Goal: Feedback & Contribution: Leave review/rating

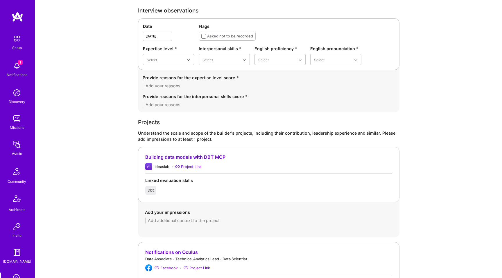
scroll to position [123, 0]
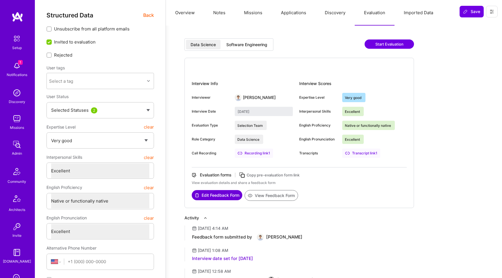
select select "5"
select select "7"
select select "US"
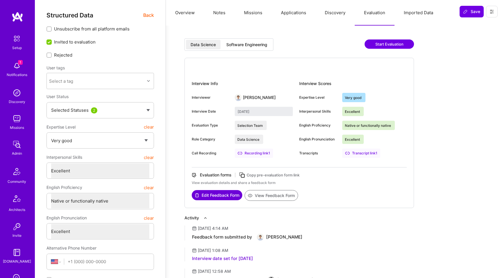
select select "Right Now"
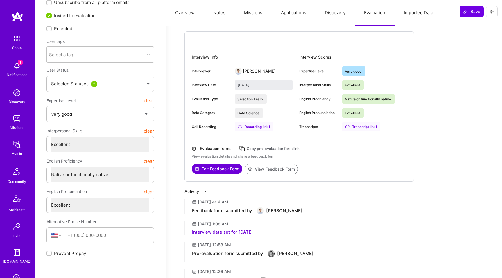
scroll to position [26, 0]
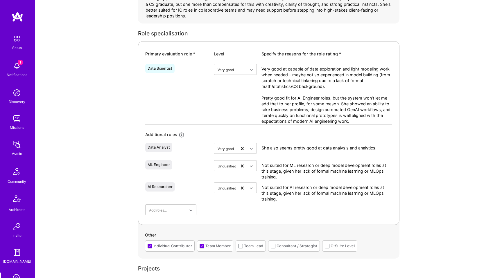
scroll to position [275, 0]
click at [152, 56] on div "Primary evaluation role *" at bounding box center [177, 54] width 64 height 6
copy div "Primary evaluation role *"
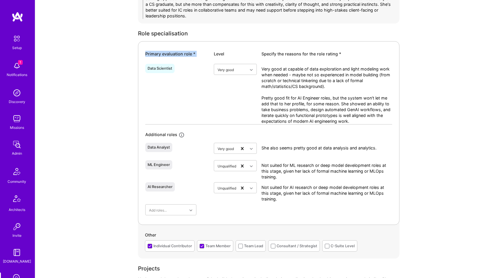
click at [178, 53] on div "Primary evaluation role *" at bounding box center [177, 54] width 64 height 6
click at [186, 56] on div "Primary evaluation role *" at bounding box center [177, 54] width 64 height 6
drag, startPoint x: 191, startPoint y: 55, endPoint x: 134, endPoint y: 55, distance: 56.9
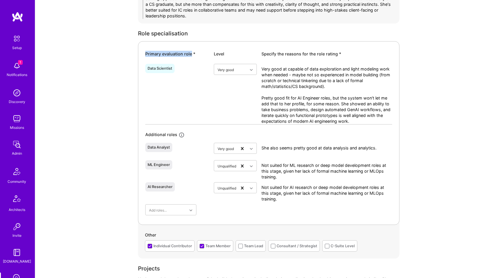
copy div "Primary evaluation role"
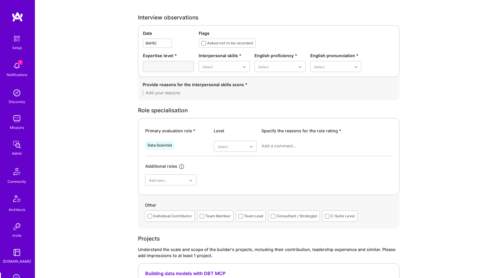
scroll to position [186, 0]
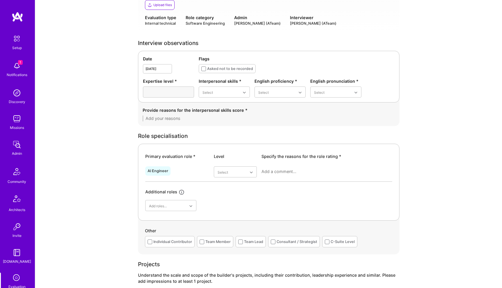
scroll to position [118, 0]
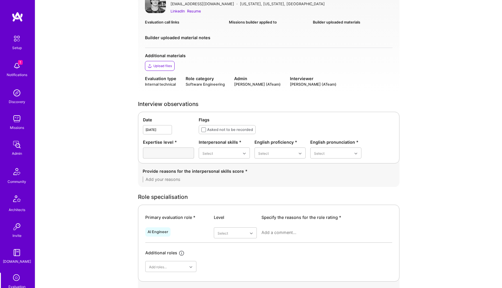
scroll to position [51, 0]
